Goal: Information Seeking & Learning: Understand process/instructions

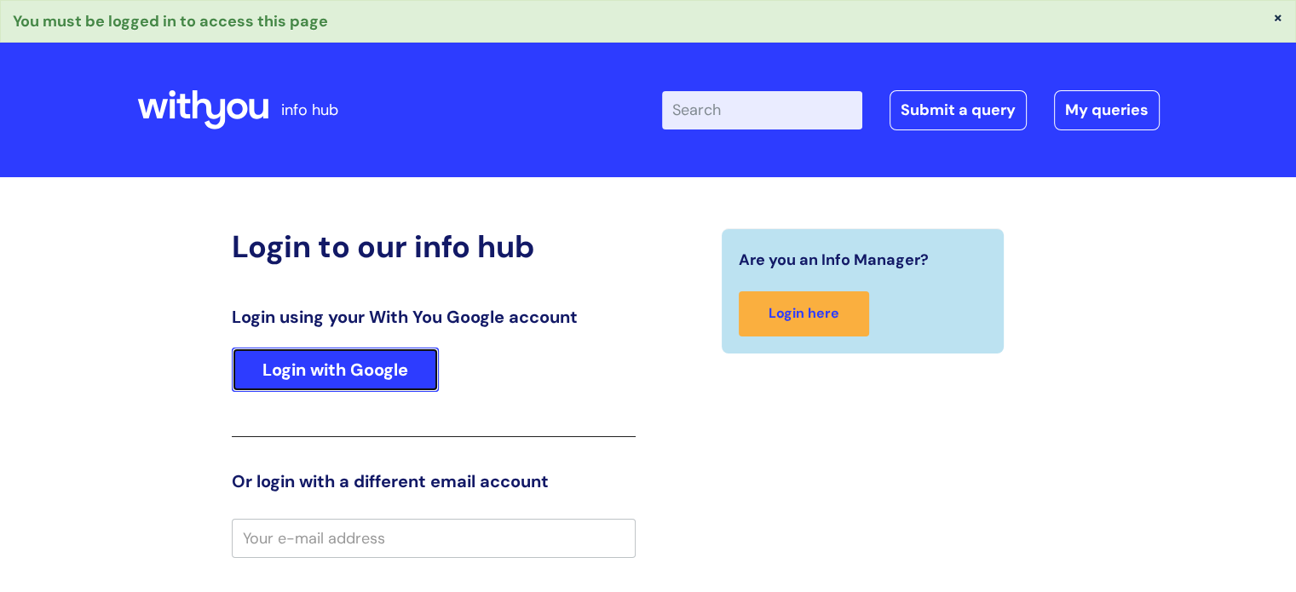
click at [428, 368] on link "Login with Google" at bounding box center [335, 370] width 207 height 44
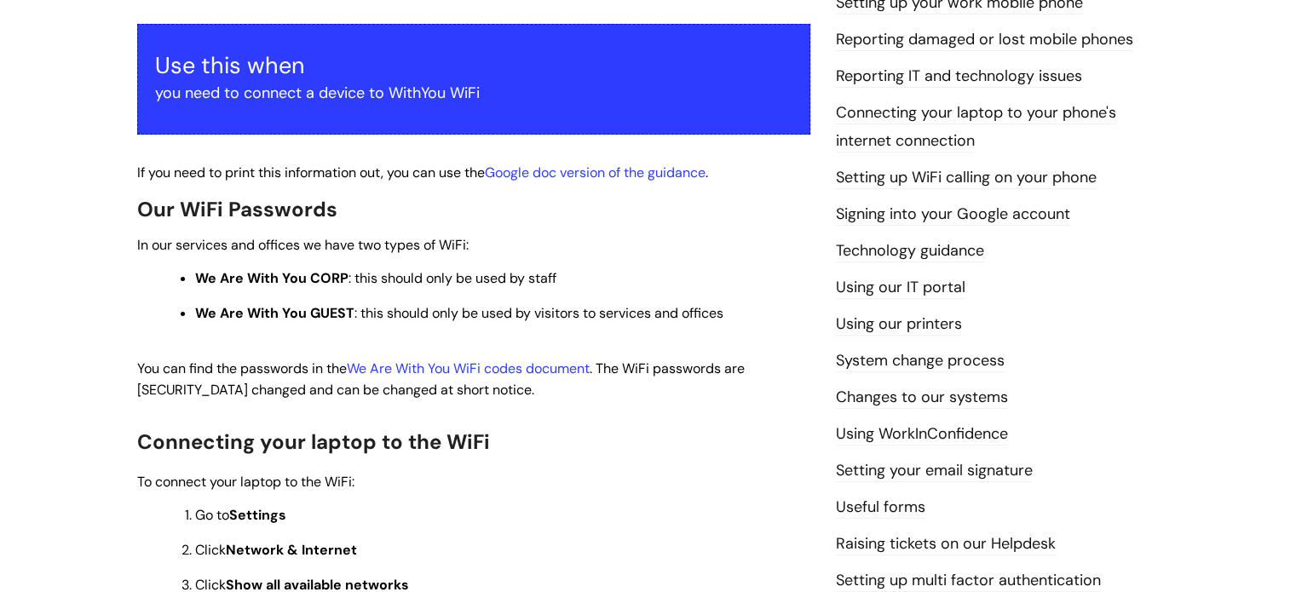
scroll to position [341, 0]
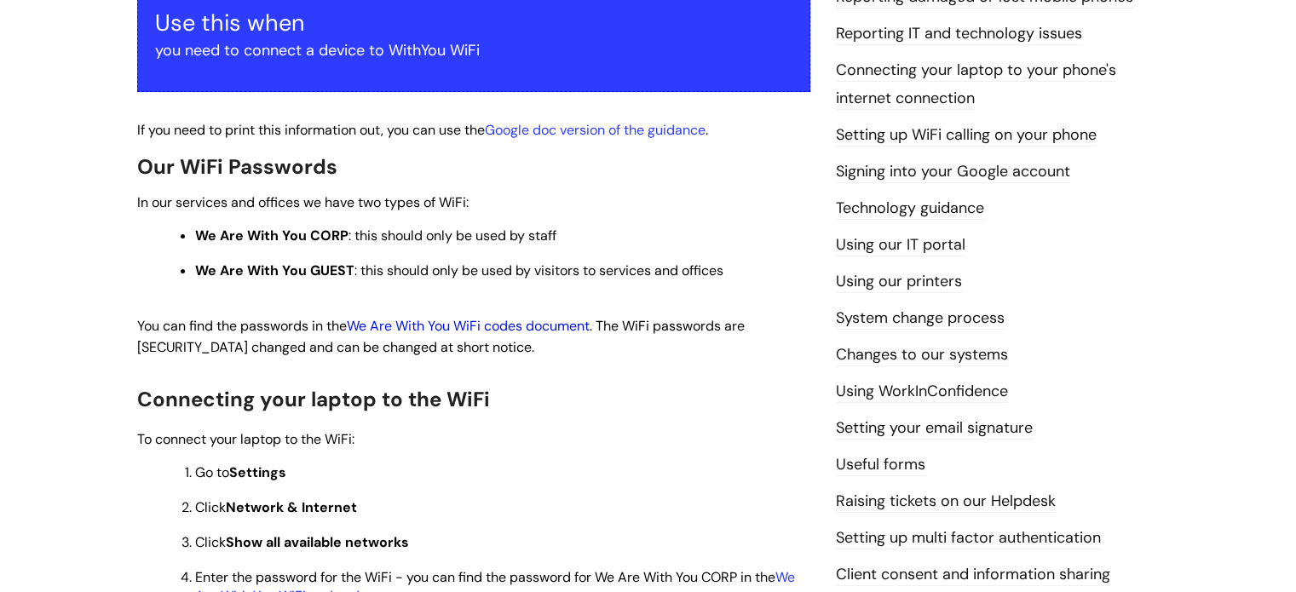
click at [457, 320] on link "We Are With You WiFi codes document" at bounding box center [468, 326] width 243 height 18
